Goal: Transaction & Acquisition: Purchase product/service

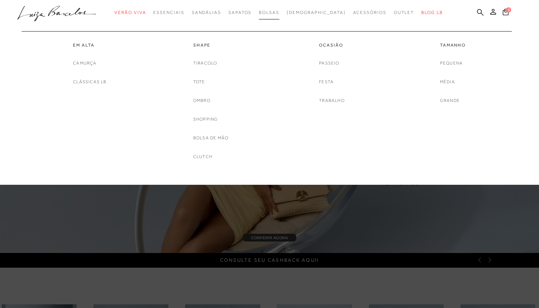
click at [279, 16] on link "Bolsas" at bounding box center [269, 13] width 21 height 14
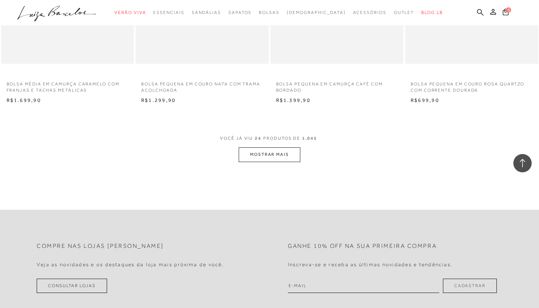
scroll to position [1430, 0]
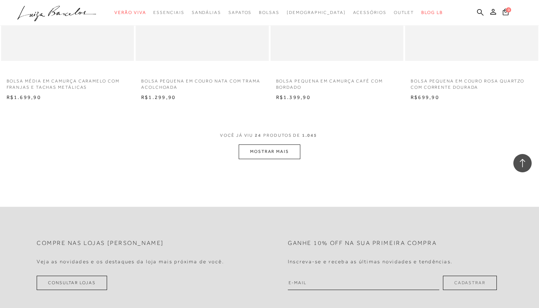
click at [286, 153] on button "MOSTRAR MAIS" at bounding box center [269, 151] width 62 height 14
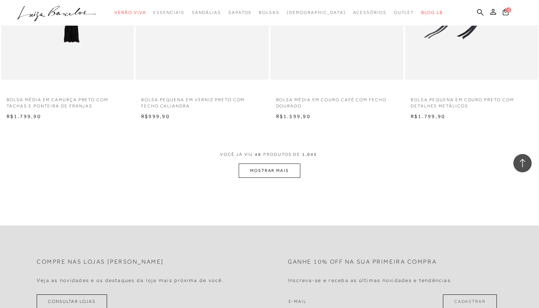
scroll to position [2902, 0]
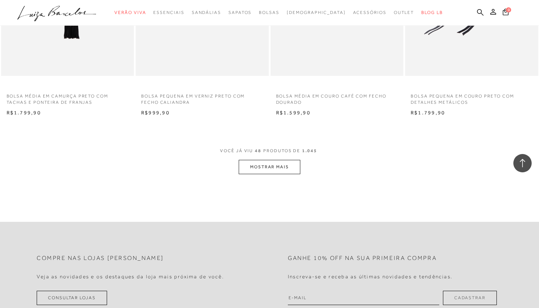
click at [280, 160] on button "MOSTRAR MAIS" at bounding box center [269, 167] width 62 height 14
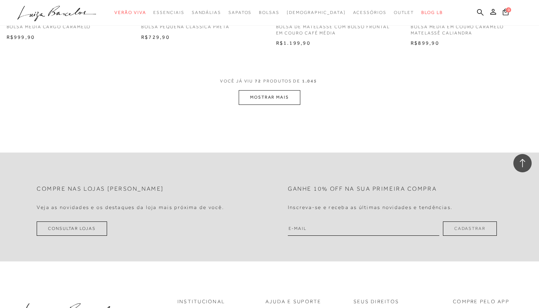
scroll to position [4455, 0]
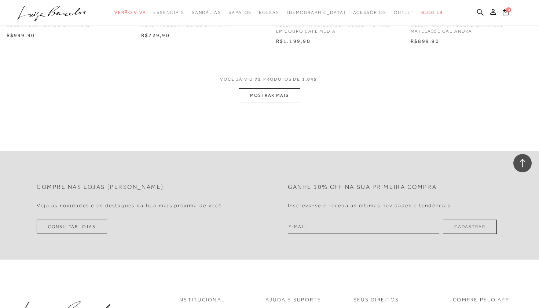
click at [280, 88] on button "MOSTRAR MAIS" at bounding box center [269, 95] width 62 height 14
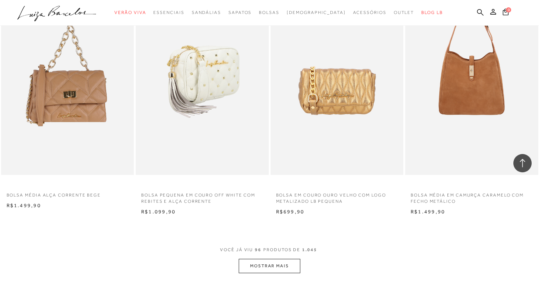
scroll to position [5767, 0]
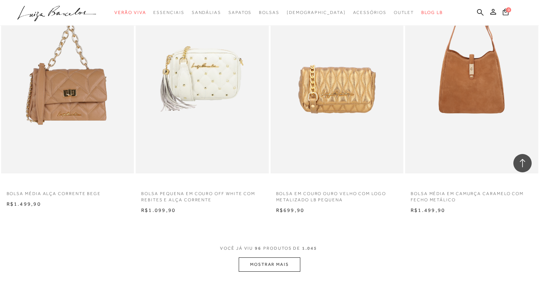
click at [258, 257] on button "MOSTRAR MAIS" at bounding box center [269, 264] width 62 height 14
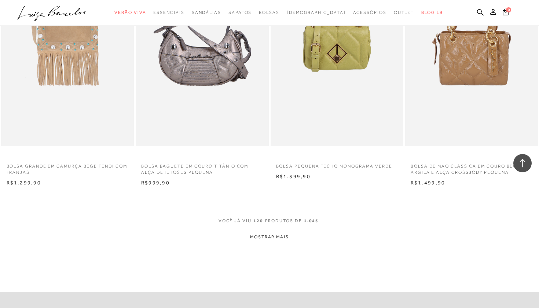
scroll to position [7282, 0]
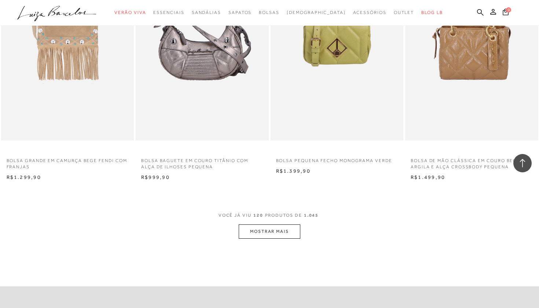
click at [273, 224] on button "MOSTRAR MAIS" at bounding box center [269, 231] width 62 height 14
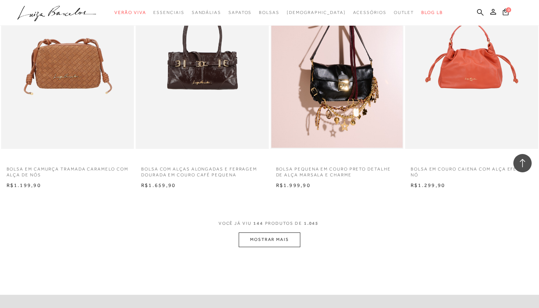
scroll to position [8759, 0]
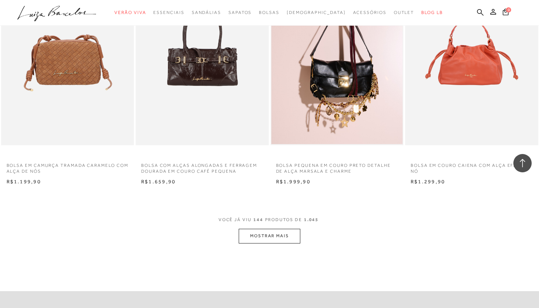
click at [277, 215] on span "VOCÊ JÁ VIU 144 PRODUTOS DE 1.045" at bounding box center [269, 221] width 102 height 13
click at [276, 229] on button "MOSTRAR MAIS" at bounding box center [269, 236] width 62 height 14
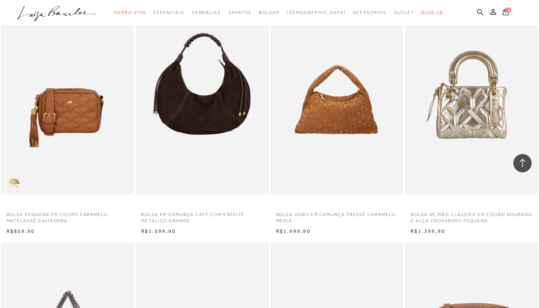
scroll to position [9699, 0]
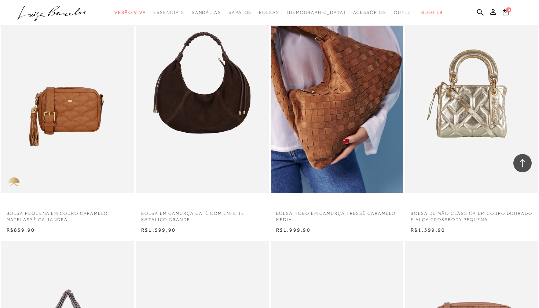
click at [314, 140] on img at bounding box center [337, 93] width 132 height 199
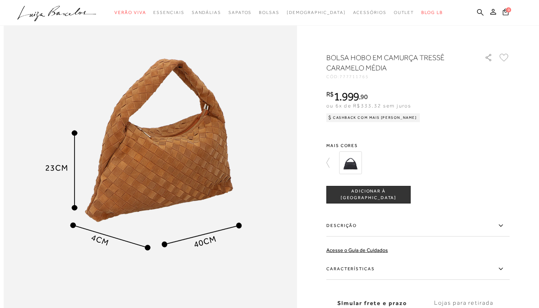
scroll to position [480, 0]
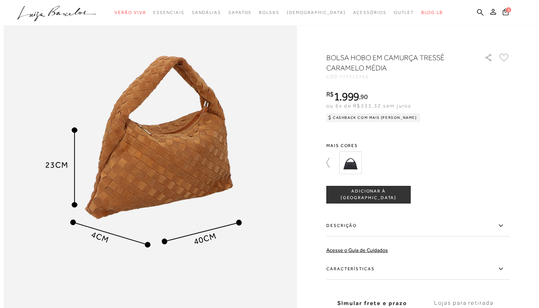
click at [329, 162] on icon at bounding box center [331, 163] width 10 height 10
click at [344, 166] on img at bounding box center [337, 162] width 23 height 23
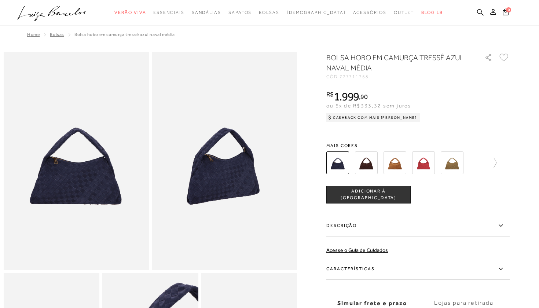
click at [362, 168] on img at bounding box center [366, 162] width 23 height 23
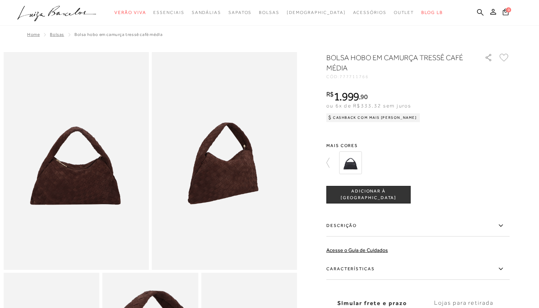
click at [347, 164] on img at bounding box center [350, 162] width 23 height 23
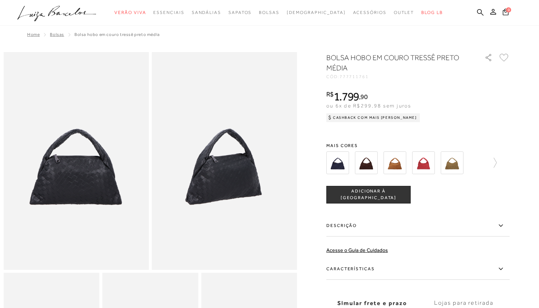
click at [460, 169] on img at bounding box center [451, 162] width 23 height 23
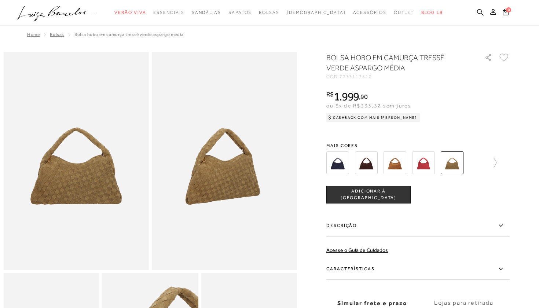
click at [428, 159] on img at bounding box center [423, 162] width 23 height 23
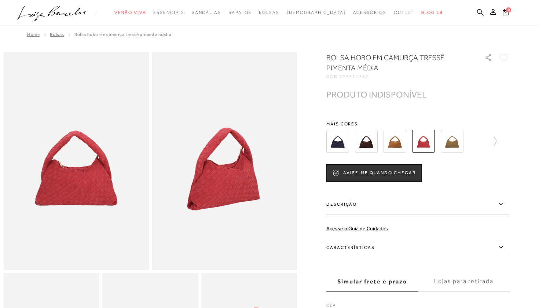
click at [400, 147] on img at bounding box center [394, 141] width 23 height 23
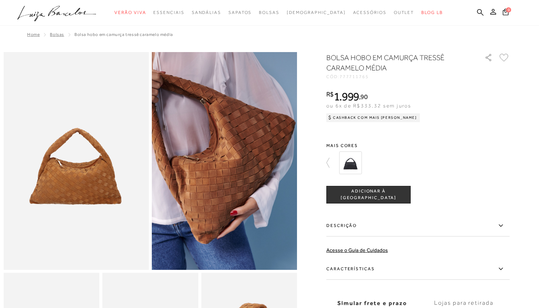
click at [328, 161] on icon at bounding box center [331, 163] width 10 height 10
click at [371, 159] on img at bounding box center [366, 162] width 23 height 23
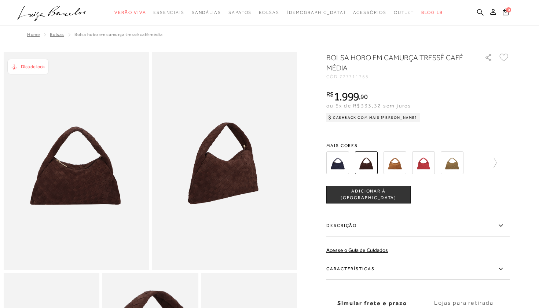
click at [34, 69] on span "Dica de look" at bounding box center [33, 66] width 24 height 5
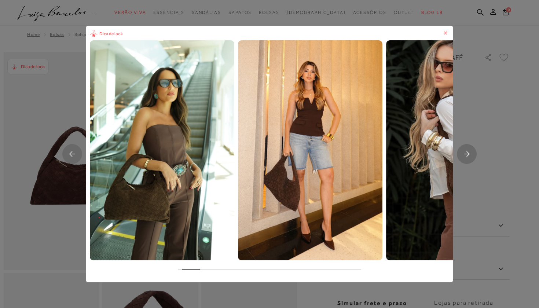
click at [467, 154] on g "Next slide" at bounding box center [466, 154] width 20 height 20
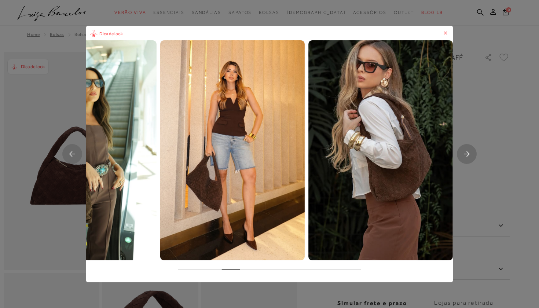
click at [467, 154] on rect "Next slide" at bounding box center [466, 154] width 20 height 20
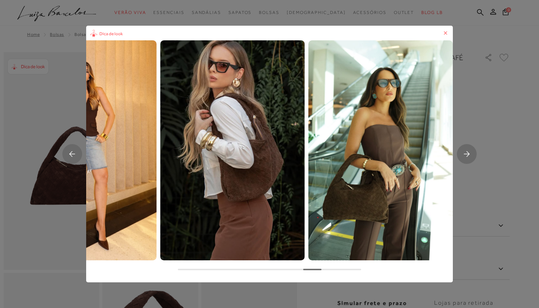
click at [467, 155] on rect "Next slide" at bounding box center [466, 154] width 20 height 20
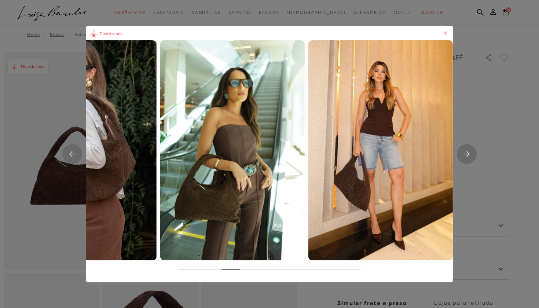
click at [467, 155] on rect "Next slide" at bounding box center [466, 154] width 20 height 20
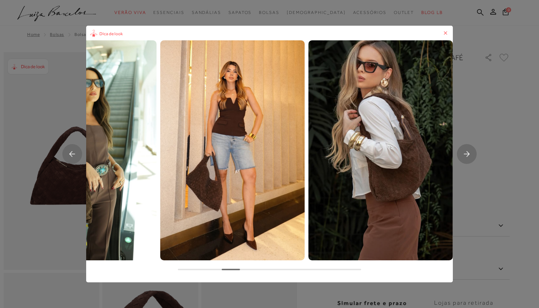
click at [467, 155] on rect "Next slide" at bounding box center [466, 154] width 20 height 20
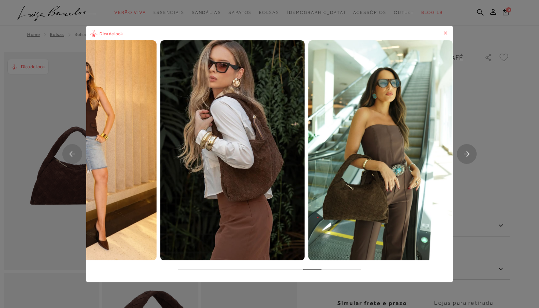
click at [467, 155] on icon "Next slide" at bounding box center [466, 153] width 6 height 5
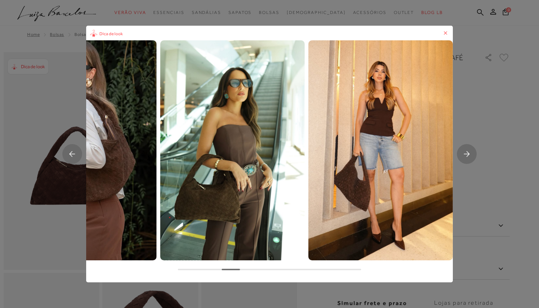
click at [445, 30] on icon at bounding box center [444, 32] width 7 height 7
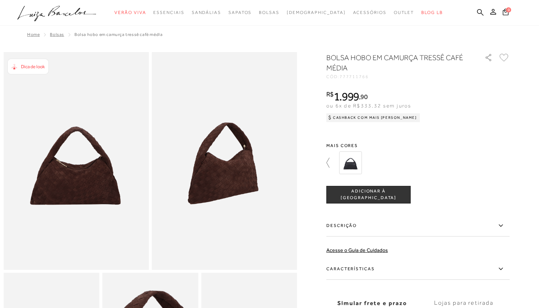
click at [331, 164] on icon at bounding box center [331, 163] width 10 height 10
click at [395, 164] on img at bounding box center [394, 162] width 23 height 23
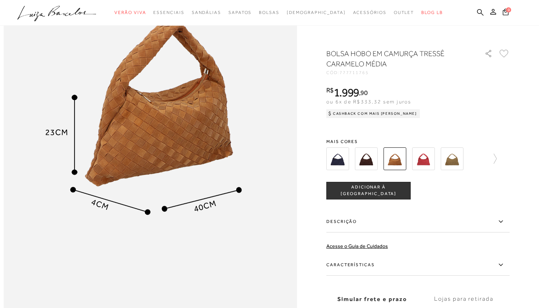
scroll to position [513, 0]
